Goal: Navigation & Orientation: Find specific page/section

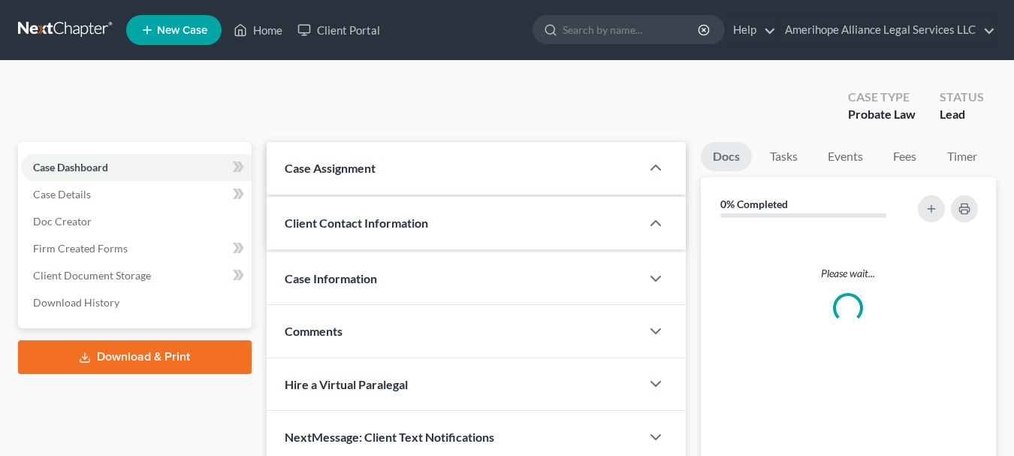
select select
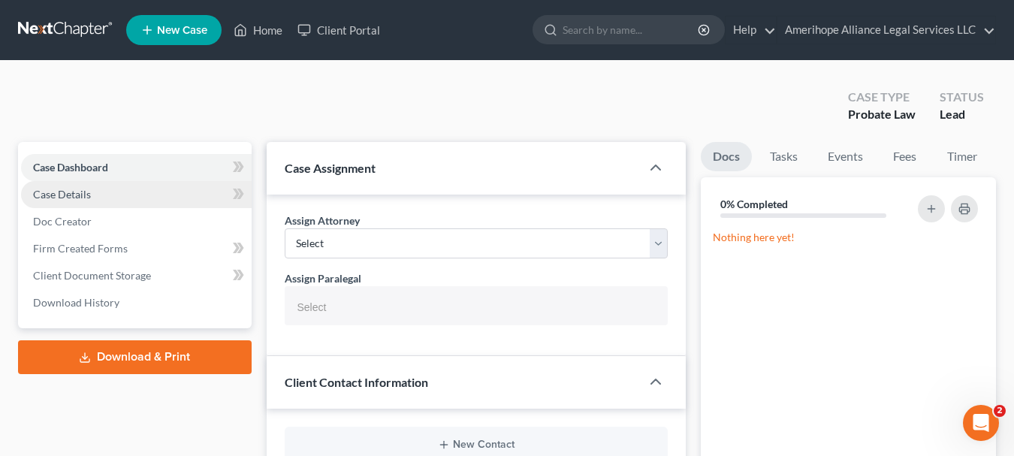
click at [116, 194] on link "Case Details" at bounding box center [136, 194] width 230 height 27
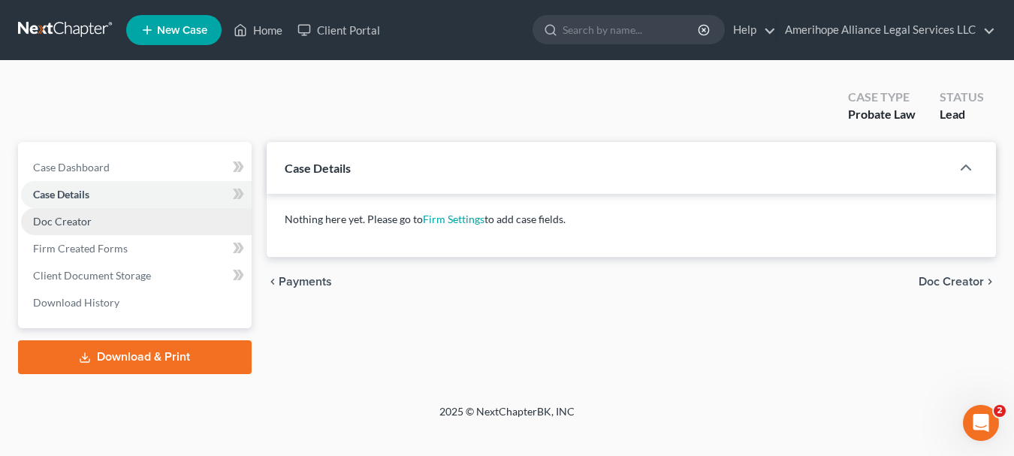
click at [104, 224] on link "Doc Creator" at bounding box center [136, 221] width 230 height 27
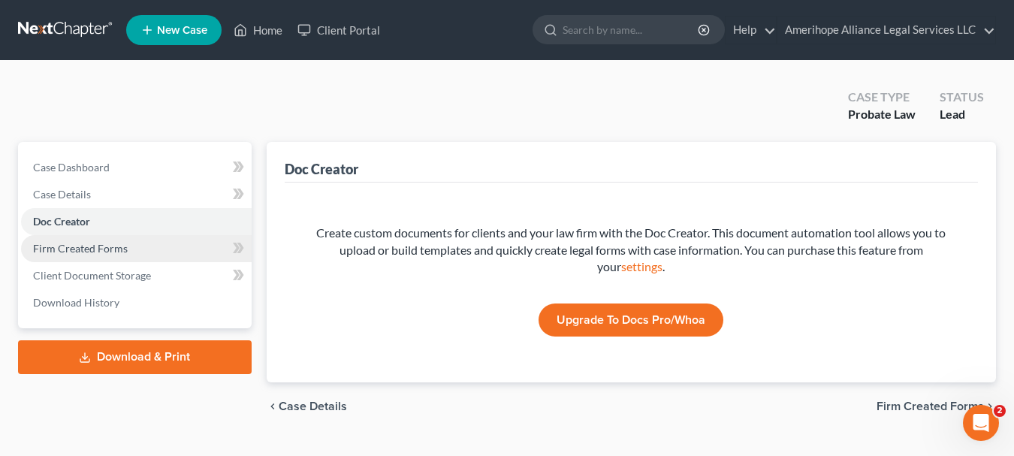
click at [110, 255] on link "Firm Created Forms" at bounding box center [136, 248] width 230 height 27
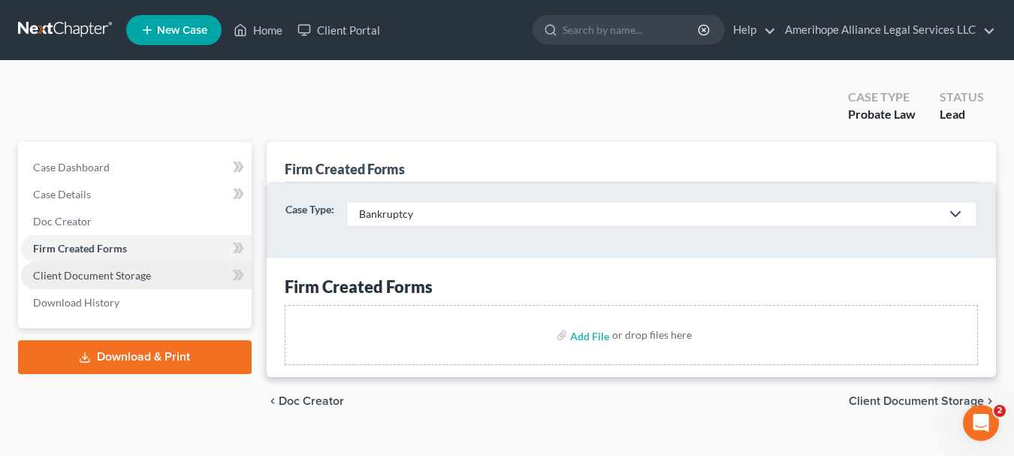
click at [117, 275] on span "Client Document Storage" at bounding box center [92, 275] width 118 height 13
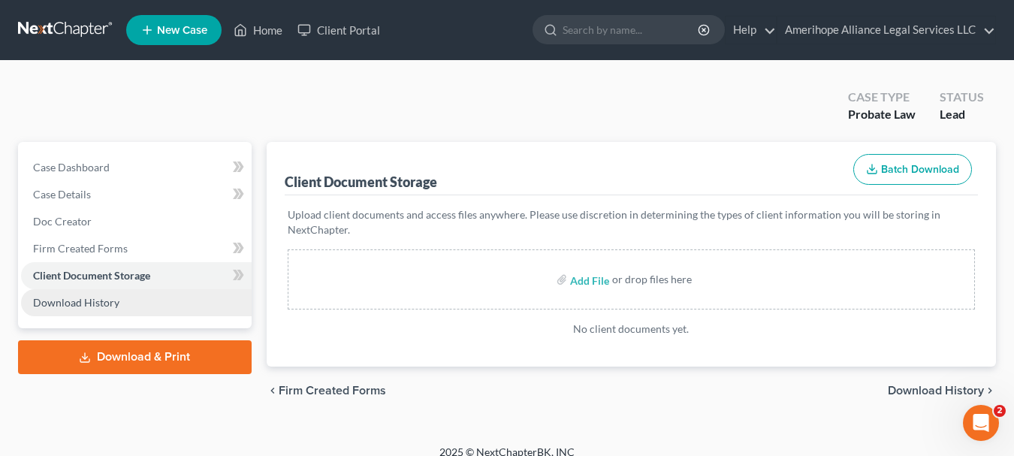
click at [117, 303] on link "Download History" at bounding box center [136, 302] width 230 height 27
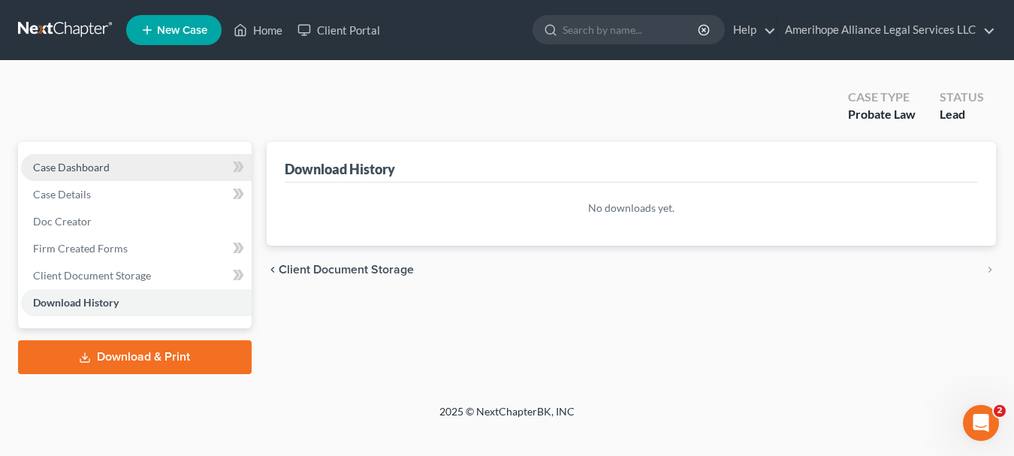
click at [116, 169] on link "Case Dashboard" at bounding box center [136, 167] width 230 height 27
select select "0"
select select
